Goal: Transaction & Acquisition: Book appointment/travel/reservation

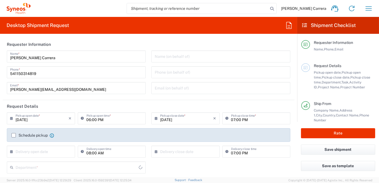
type input "3190"
type input "[GEOGRAPHIC_DATA]"
type input "Syneos Health Argentina SA"
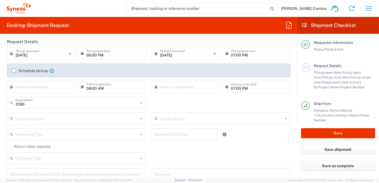
scroll to position [74, 0]
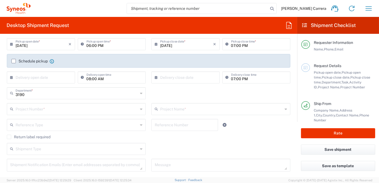
click at [25, 112] on input "text" at bounding box center [77, 109] width 123 height 10
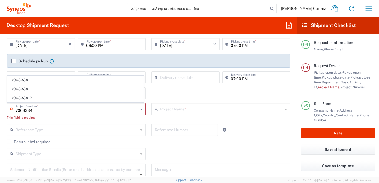
type input "7063334"
click at [26, 81] on span "7063334" at bounding box center [75, 80] width 136 height 8
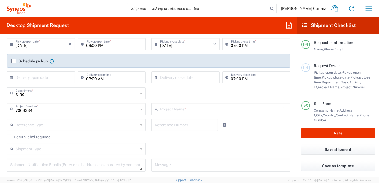
type input "Mineralys 7063334"
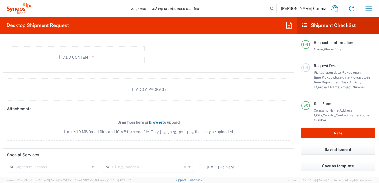
scroll to position [669, 0]
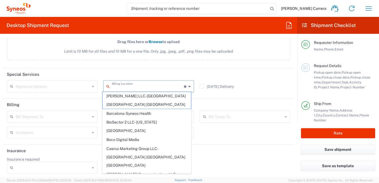
click at [121, 86] on input "text" at bounding box center [148, 86] width 72 height 10
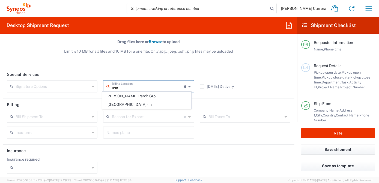
click at [135, 97] on span "[PERSON_NAME] Rsrch Grp ([GEOGRAPHIC_DATA]) In" at bounding box center [147, 100] width 88 height 17
type input "[PERSON_NAME] Rsrch Grp ([GEOGRAPHIC_DATA]) In"
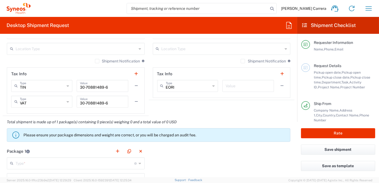
scroll to position [470, 0]
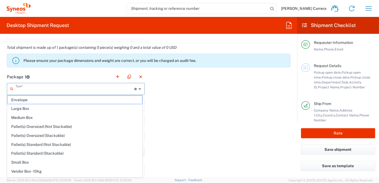
click at [28, 89] on input "text" at bounding box center [75, 89] width 119 height 10
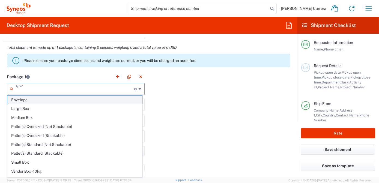
click at [22, 99] on span "Envelope" at bounding box center [74, 100] width 135 height 8
type input "Envelope"
type input "1"
type input "9.5"
type input "12.5"
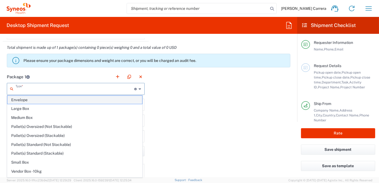
type input "0.25"
type input "in"
type input "0.45"
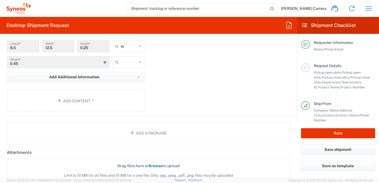
scroll to position [544, 0]
click at [72, 102] on button "Add Content *" at bounding box center [76, 101] width 138 height 22
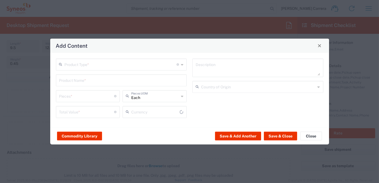
type input "US Dollar"
click at [69, 66] on input "text" at bounding box center [121, 64] width 112 height 10
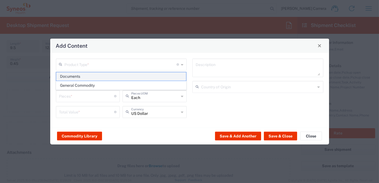
click at [71, 78] on span "Documents" at bounding box center [121, 76] width 130 height 8
type input "Documents"
type input "1"
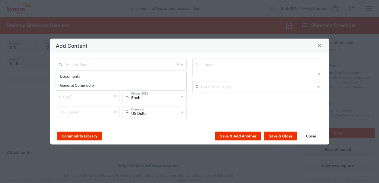
type textarea "Documents"
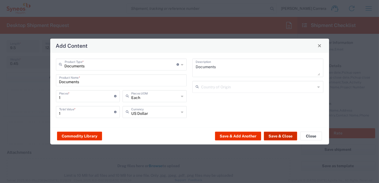
click at [284, 137] on button "Save & Close" at bounding box center [280, 136] width 33 height 9
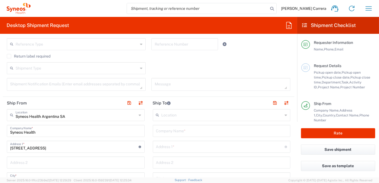
scroll to position [147, 0]
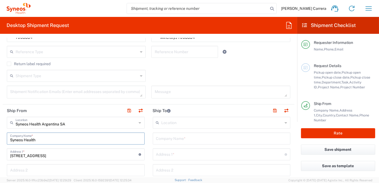
drag, startPoint x: 42, startPoint y: 140, endPoint x: -7, endPoint y: 140, distance: 48.9
click at [0, 140] on html "[PERSON_NAME] Carrera Home Shipment estimator Shipment tracking Desktop shipmen…" at bounding box center [189, 91] width 379 height 183
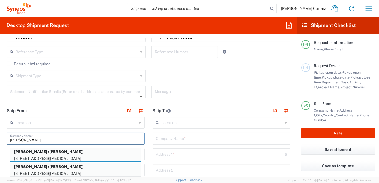
click at [45, 152] on p "[PERSON_NAME] ([PERSON_NAME])" at bounding box center [75, 152] width 131 height 7
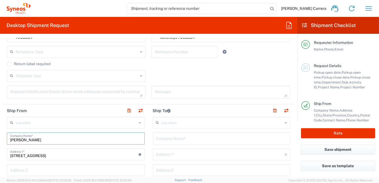
type input "[PERSON_NAME]"
type input "[STREET_ADDRESS]"
type input "[MEDICAL_DATA]"
type input "[GEOGRAPHIC_DATA]"
type input "92860"
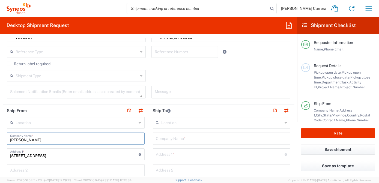
type input "[PERSON_NAME]"
type input "[PHONE_NUMBER]"
type input "[US_STATE]"
click at [166, 139] on input "text" at bounding box center [221, 139] width 131 height 10
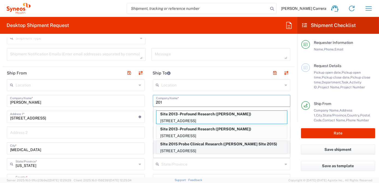
scroll to position [197, 0]
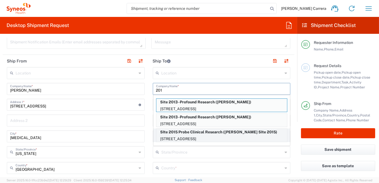
click at [195, 136] on p "[STREET_ADDRESS]" at bounding box center [221, 139] width 131 height 7
type input "SIte 2015 Probe Clinical Research"
type input "[STREET_ADDRESS]"
type input "Suite 102"
type input "[GEOGRAPHIC_DATA]"
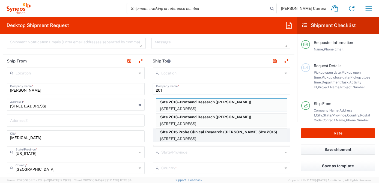
type input "[GEOGRAPHIC_DATA]"
type input "92501"
type input "[PERSON_NAME] SIte 2015"
type input "[PHONE_NUMBER]"
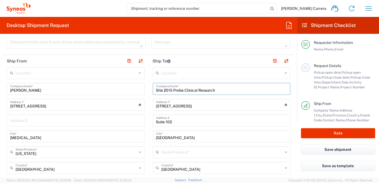
type input "[US_STATE]"
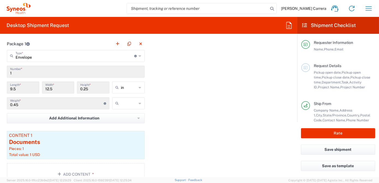
scroll to position [569, 0]
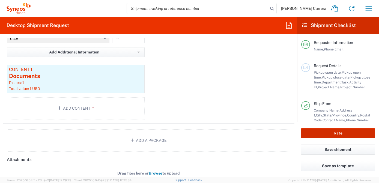
click at [343, 137] on button "Rate" at bounding box center [338, 133] width 74 height 10
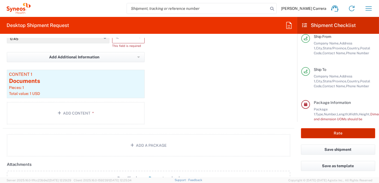
scroll to position [87, 0]
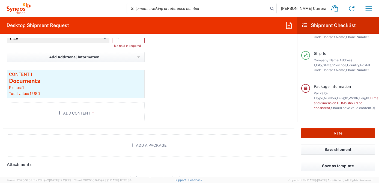
type input "7063334"
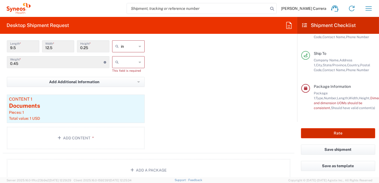
scroll to position [520, 0]
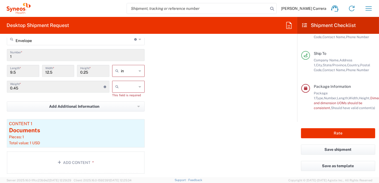
click at [131, 85] on input "text" at bounding box center [129, 86] width 16 height 9
click at [131, 107] on span "lbs" at bounding box center [126, 107] width 31 height 8
type input "lbs"
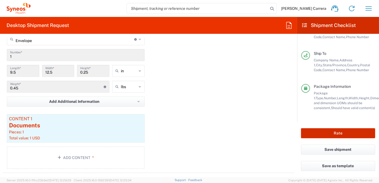
click at [338, 134] on button "Rate" at bounding box center [338, 133] width 74 height 10
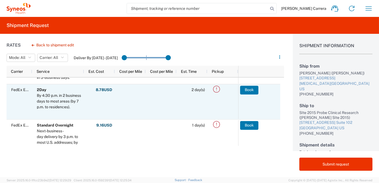
scroll to position [49, 0]
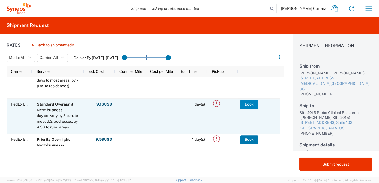
click at [250, 105] on button "Book" at bounding box center [249, 104] width 18 height 9
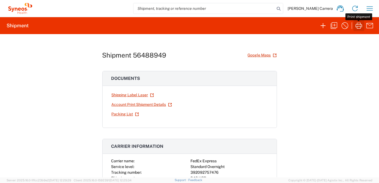
click at [361, 27] on icon "button" at bounding box center [359, 25] width 9 height 9
